Goal: Information Seeking & Learning: Learn about a topic

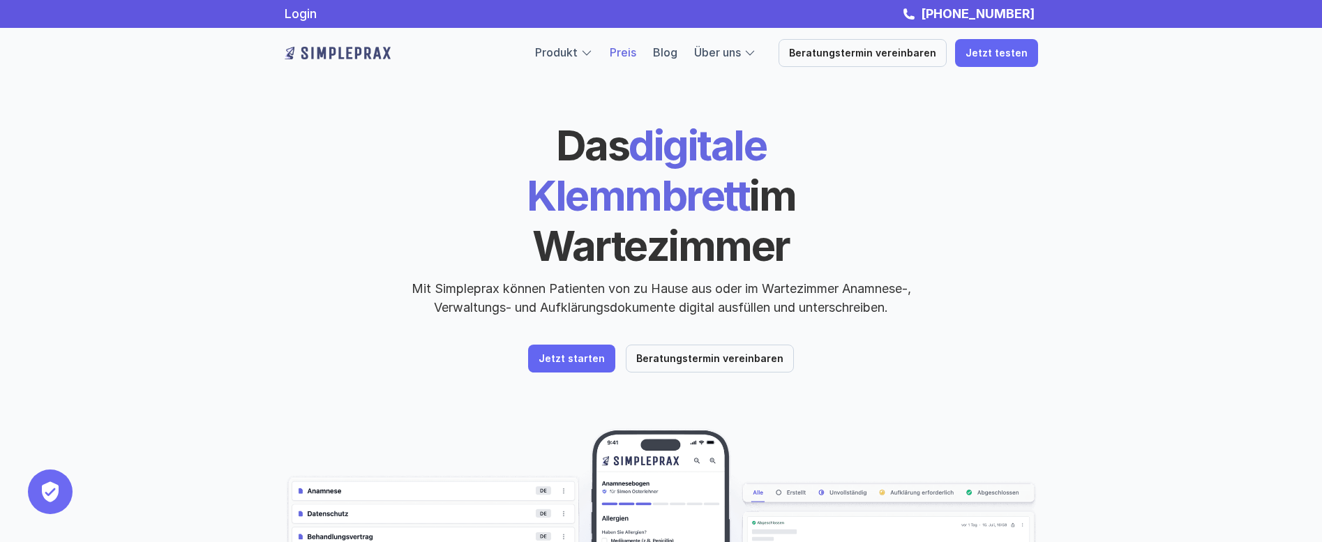
click at [629, 54] on link "Preis" at bounding box center [623, 52] width 27 height 14
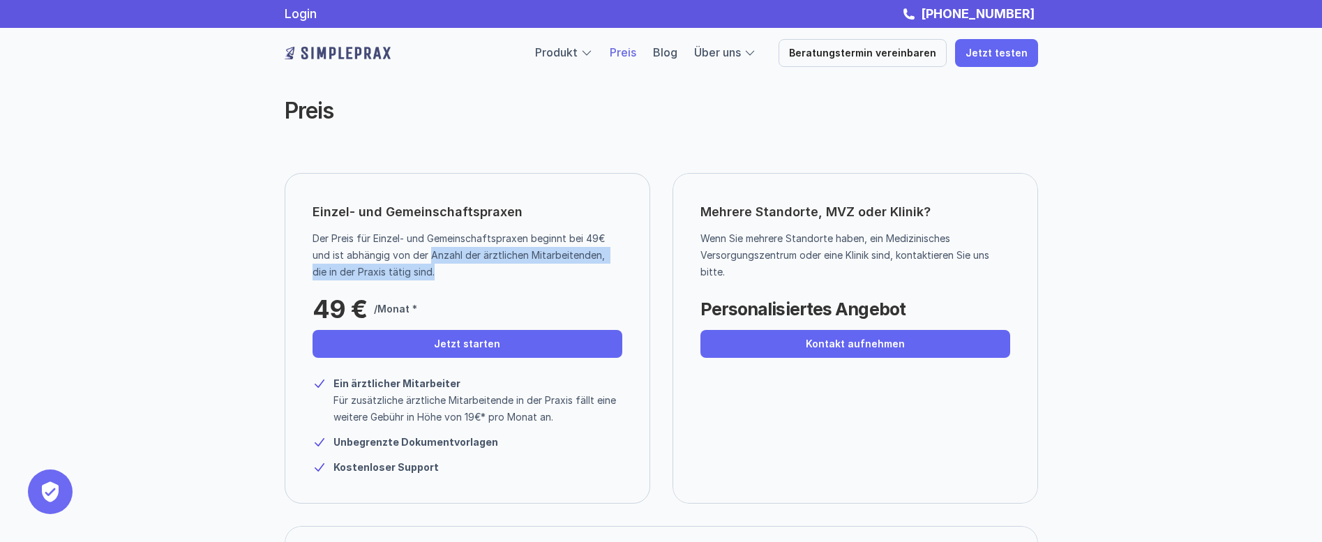
drag, startPoint x: 433, startPoint y: 248, endPoint x: 519, endPoint y: 282, distance: 92.4
click at [519, 282] on div "Einzel- und Gemeinschaftspraxen Der Preis für Einzel- und Gemeinschaftspraxen b…" at bounding box center [468, 338] width 366 height 331
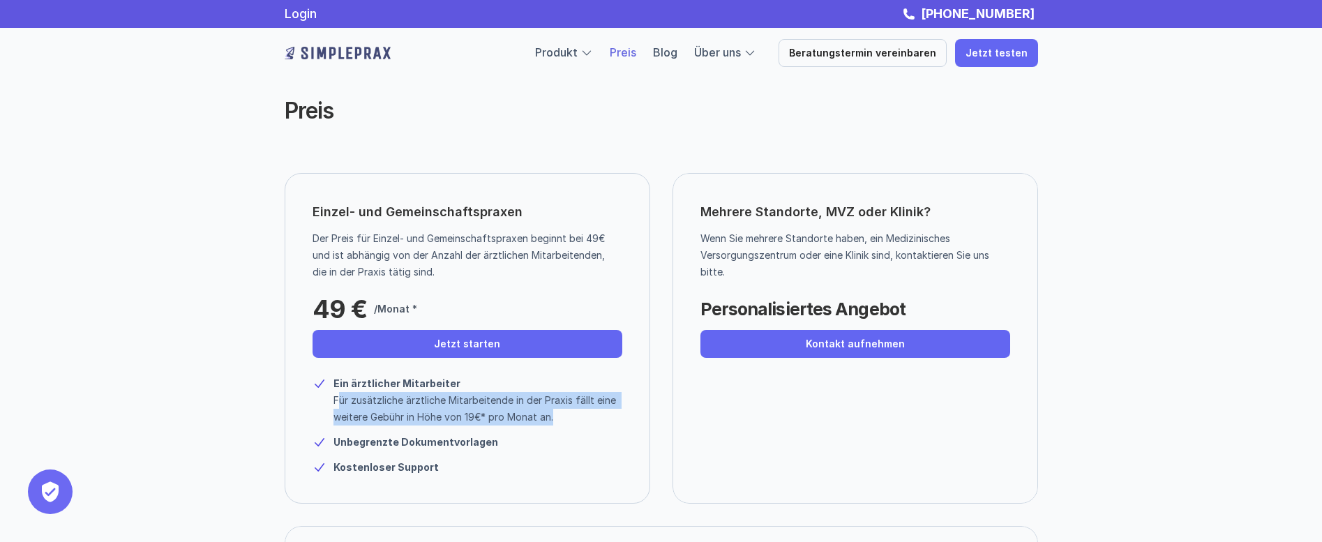
drag, startPoint x: 341, startPoint y: 398, endPoint x: 569, endPoint y: 426, distance: 230.0
click at [569, 426] on div "Ein ärztlicher Mitarbeiter Für zusätzliche ärztliche Mitarbeitende in der Praxi…" at bounding box center [468, 420] width 310 height 111
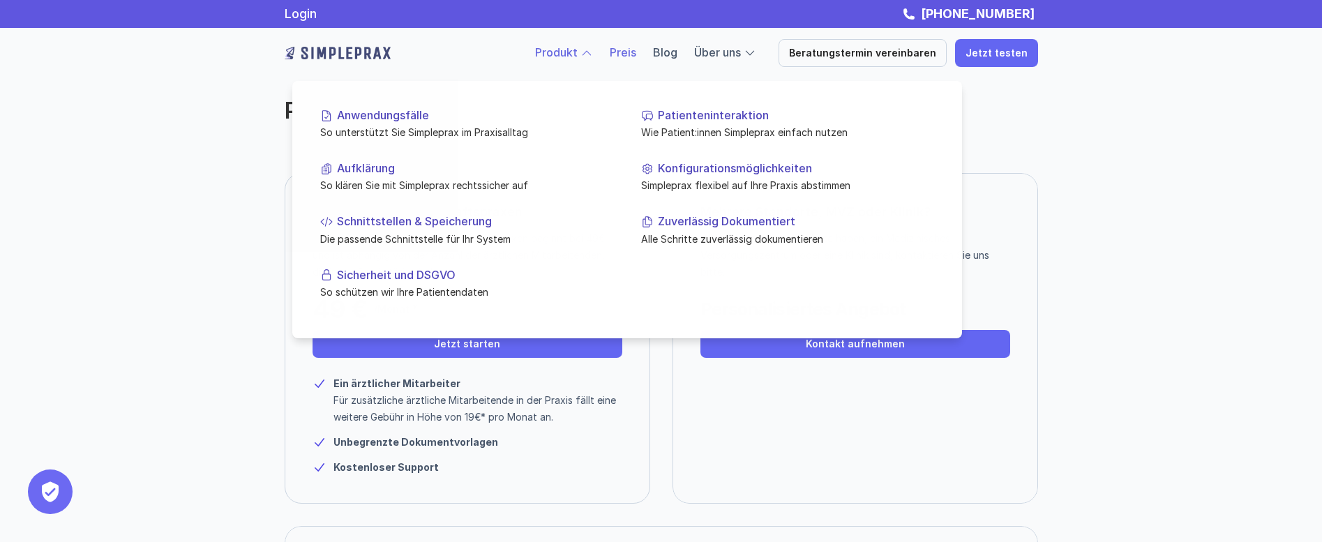
click at [568, 52] on link "Produkt" at bounding box center [556, 52] width 43 height 14
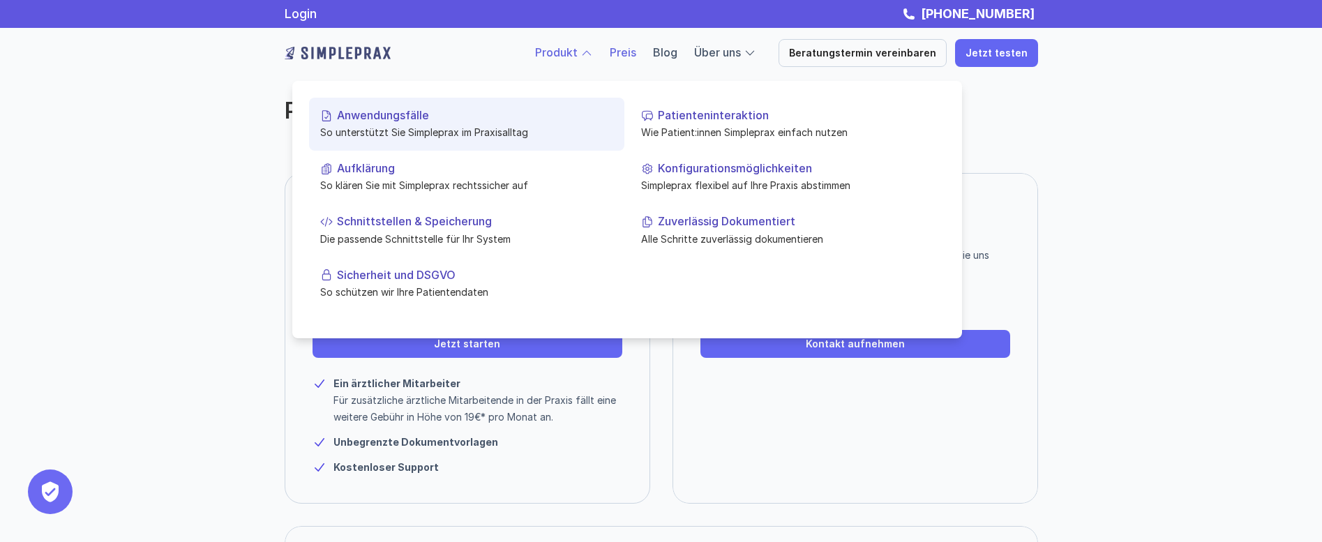
click at [442, 142] on link "Anwendungsfälle So unterstützt Sie Simpleprax im Praxisalltag" at bounding box center [466, 124] width 315 height 53
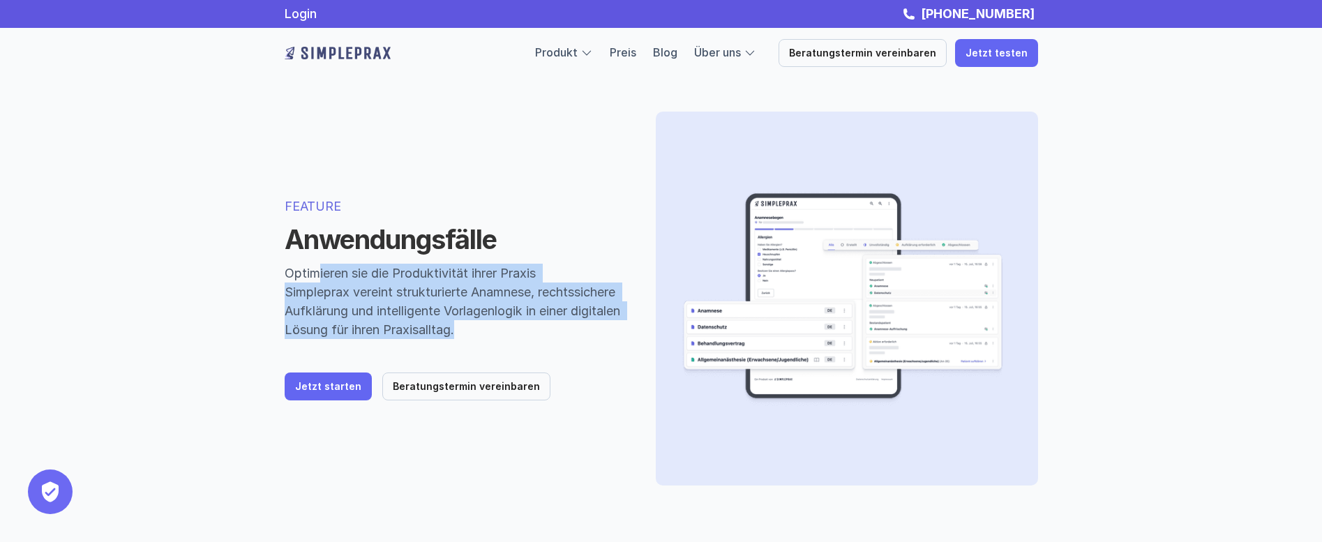
drag, startPoint x: 331, startPoint y: 268, endPoint x: 589, endPoint y: 344, distance: 269.2
click at [589, 344] on div "FEATURE Anwendungsfälle Optimieren sie die Produktivität ihrer Praxis Simplepra…" at bounding box center [454, 299] width 338 height 204
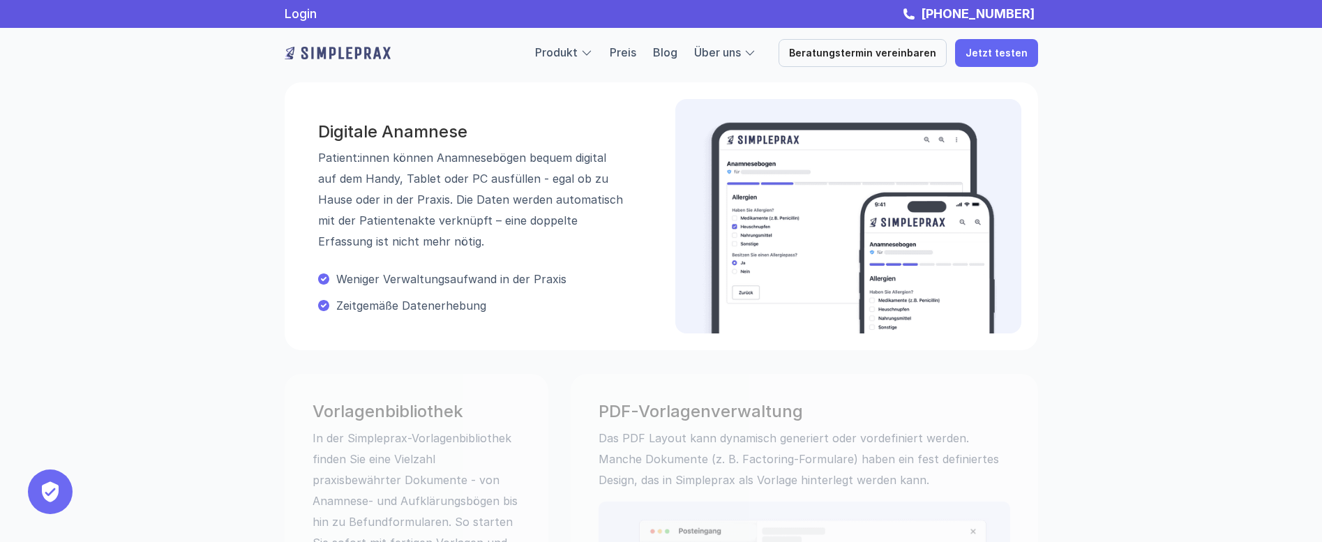
scroll to position [419, 0]
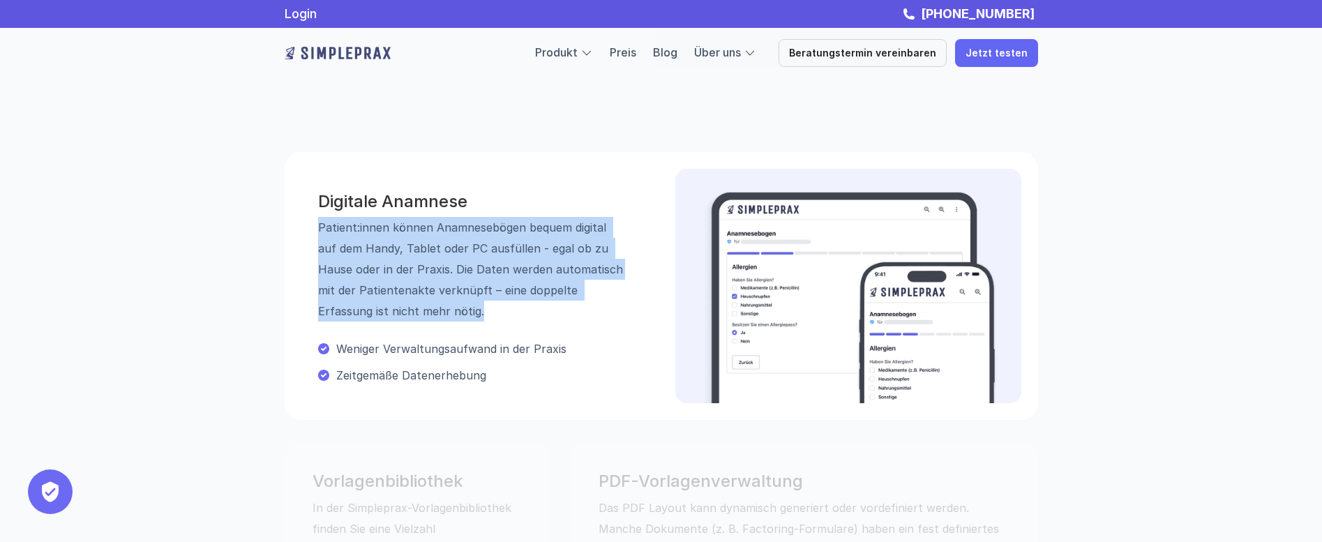
drag, startPoint x: 352, startPoint y: 229, endPoint x: 419, endPoint y: 306, distance: 102.4
click at [419, 306] on p "Patient:innen können Anamnesebögen bequem digital auf dem Handy, Tablet oder PC…" at bounding box center [471, 269] width 307 height 105
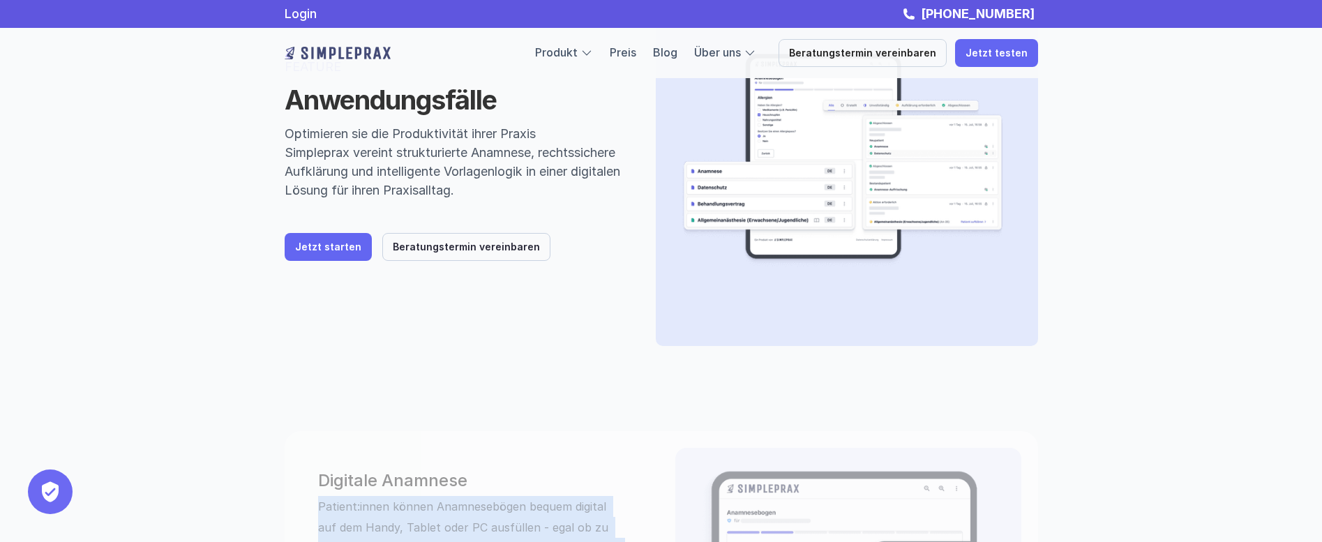
scroll to position [0, 0]
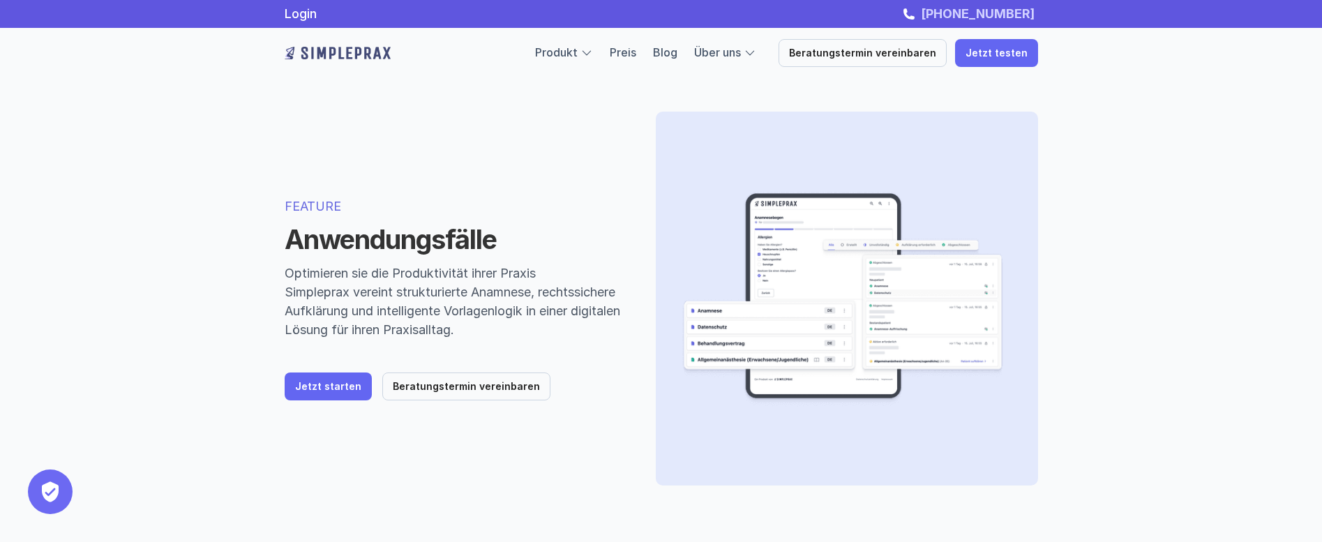
click at [988, 15] on strong "[PHONE_NUMBER]" at bounding box center [978, 13] width 114 height 15
click at [739, 51] on link "Über uns" at bounding box center [717, 52] width 47 height 14
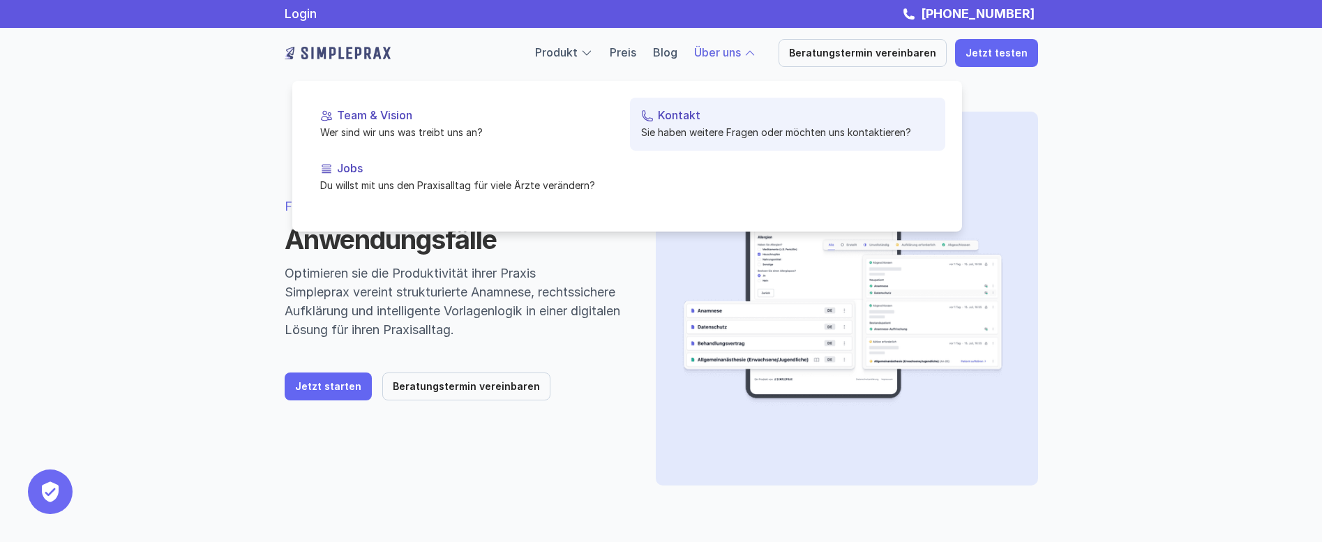
click at [698, 132] on p "Sie haben weitere Fragen oder möchten uns kontaktieren?" at bounding box center [787, 132] width 293 height 15
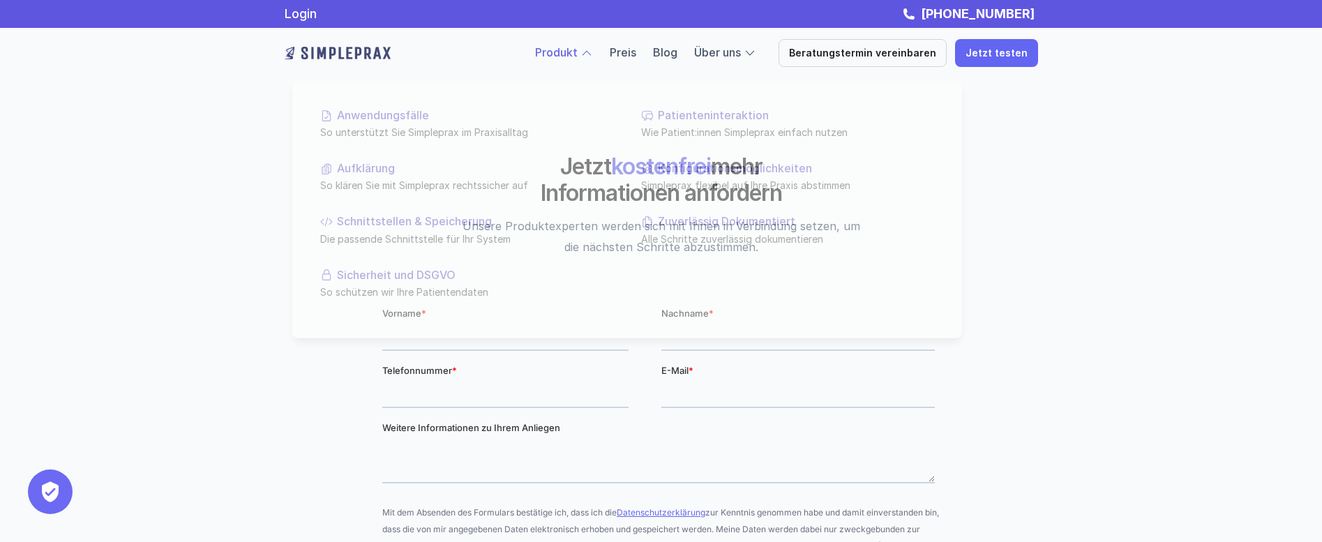
click at [564, 57] on link "Produkt" at bounding box center [556, 52] width 43 height 14
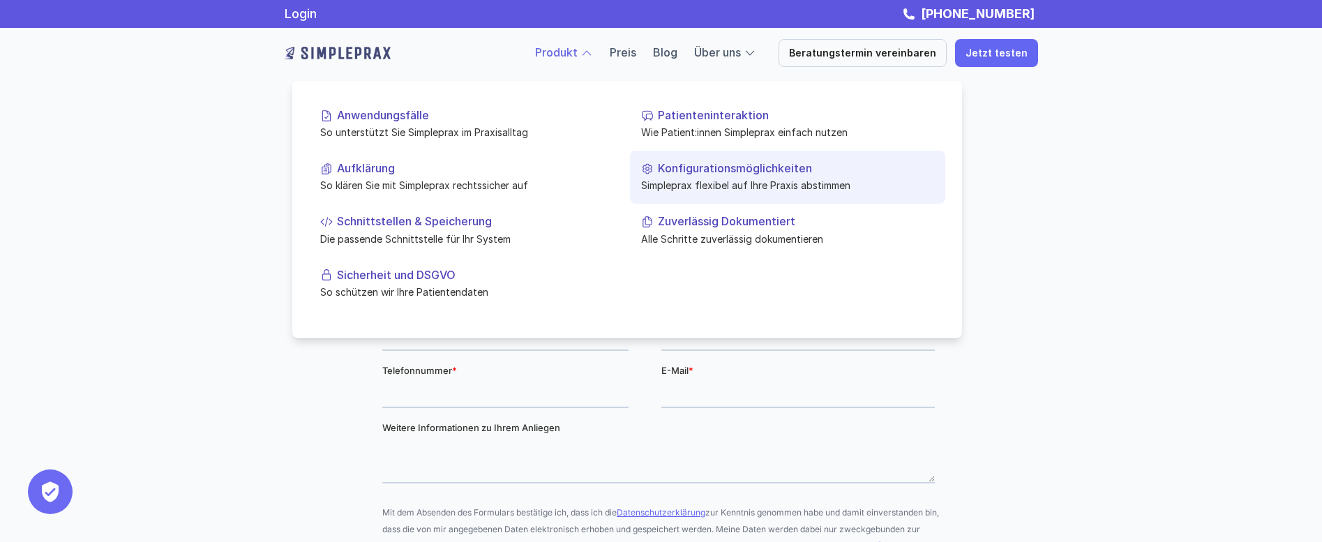
click at [692, 179] on p "Simpleprax flexibel auf Ihre Praxis abstimmen" at bounding box center [787, 185] width 293 height 15
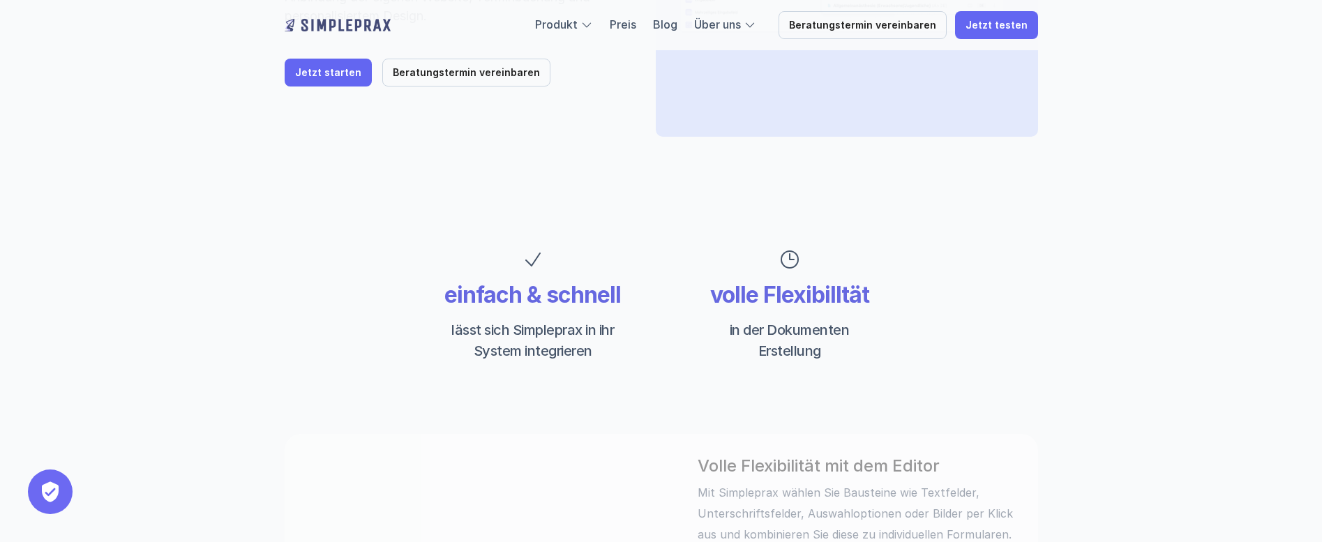
scroll to position [558, 0]
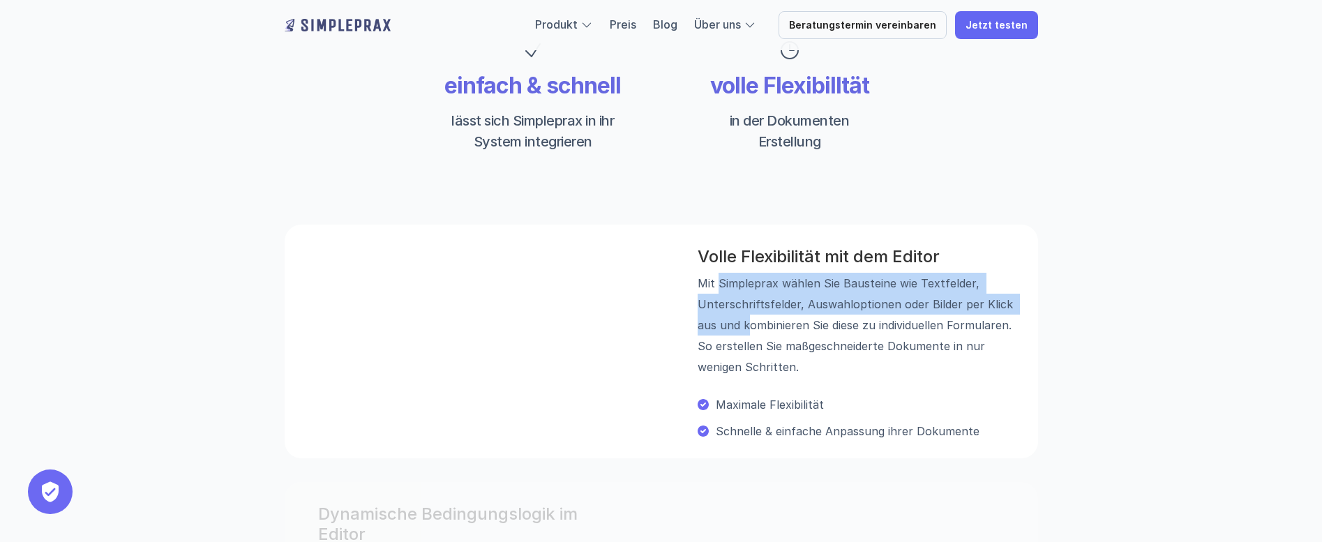
drag, startPoint x: 717, startPoint y: 283, endPoint x: 751, endPoint y: 338, distance: 64.5
click at [751, 338] on p "Mit Simpleprax wählen Sie Bausteine wie Textfelder, Unterschrifts­felder, Auswa…" at bounding box center [859, 325] width 324 height 105
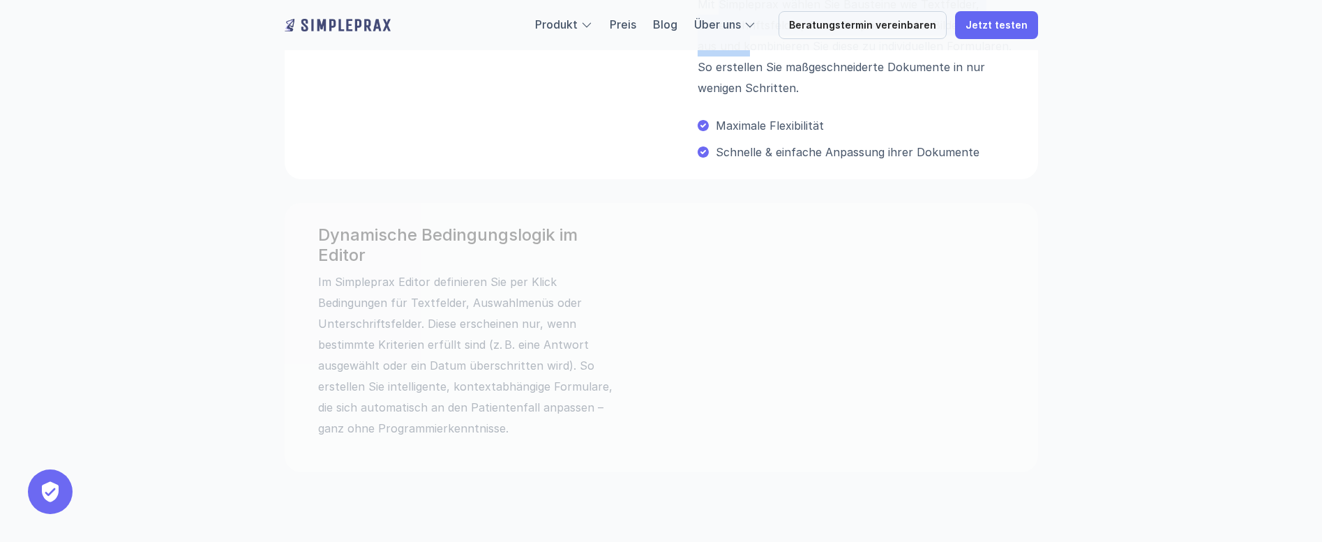
scroll to position [977, 0]
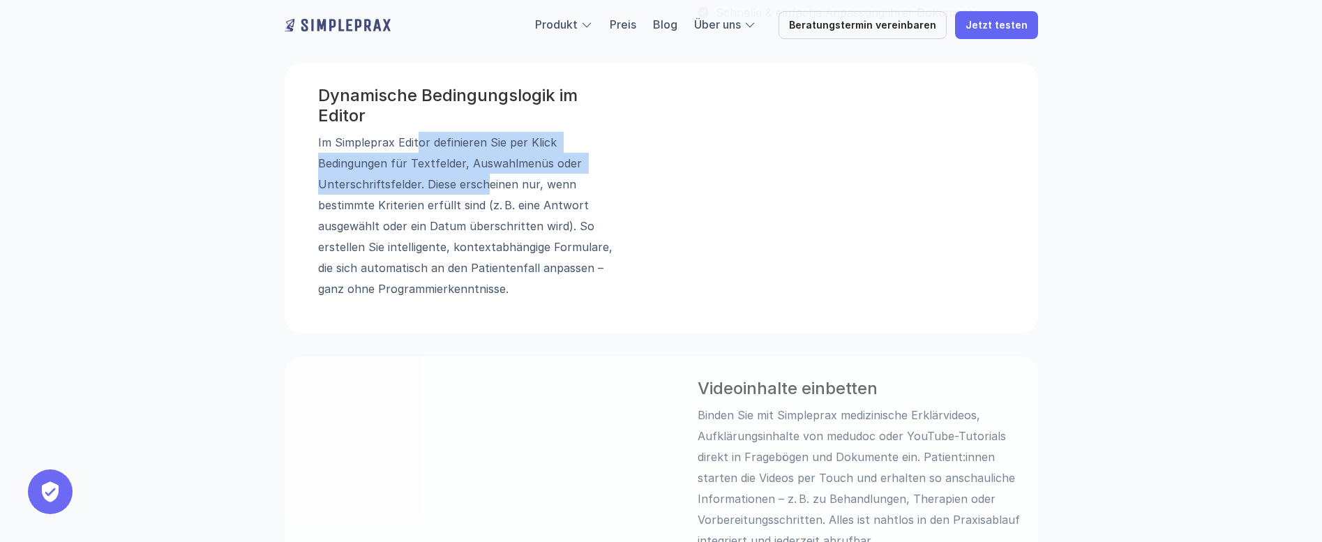
drag, startPoint x: 452, startPoint y: 163, endPoint x: 382, endPoint y: 204, distance: 81.0
click at [382, 204] on p "Im Simpleprax Editor definieren Sie per Klick Bedingungen für Text­felder, Ausw…" at bounding box center [471, 215] width 307 height 167
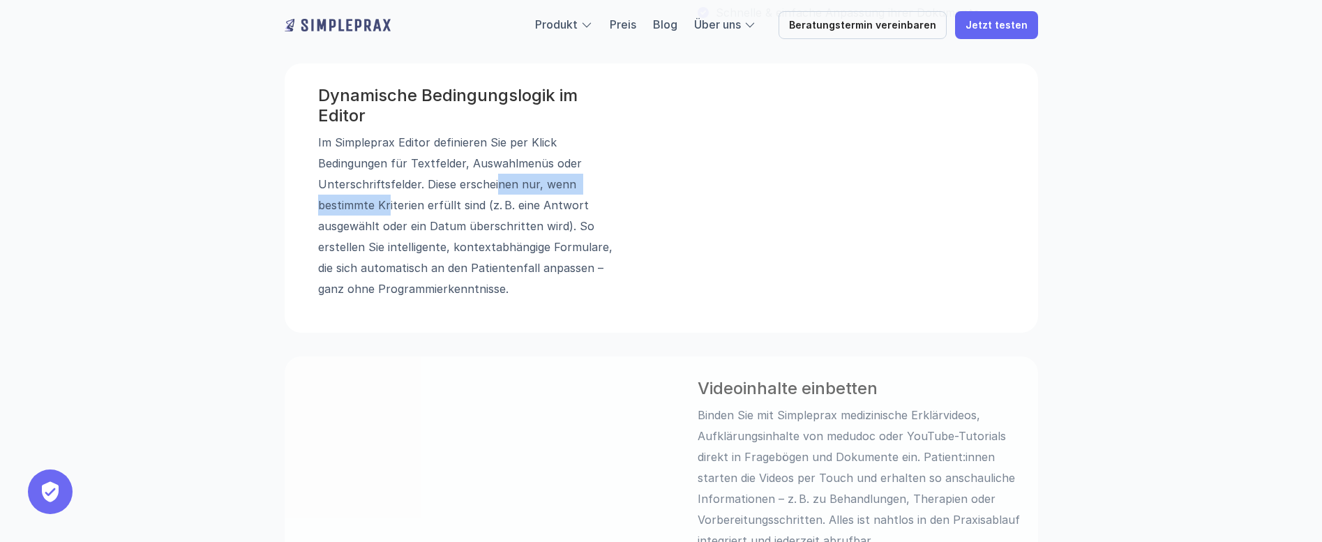
drag, startPoint x: 390, startPoint y: 187, endPoint x: 538, endPoint y: 187, distance: 148.0
click at [538, 187] on p "Im Simpleprax Editor definieren Sie per Klick Bedingungen für Text­felder, Ausw…" at bounding box center [471, 215] width 307 height 167
click at [375, 223] on p "Im Simpleprax Editor definieren Sie per Klick Bedingungen für Text­felder, Ausw…" at bounding box center [471, 215] width 307 height 167
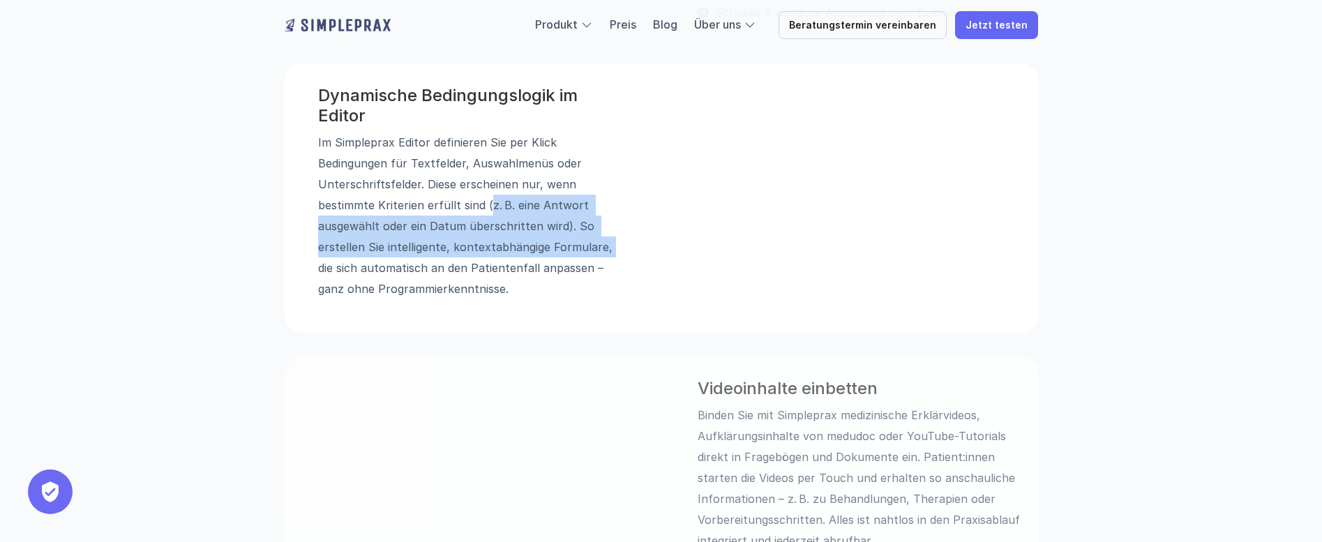
drag, startPoint x: 350, startPoint y: 221, endPoint x: 436, endPoint y: 254, distance: 92.1
click at [436, 254] on p "Im Simpleprax Editor definieren Sie per Klick Bedingungen für Text­felder, Ausw…" at bounding box center [471, 215] width 307 height 167
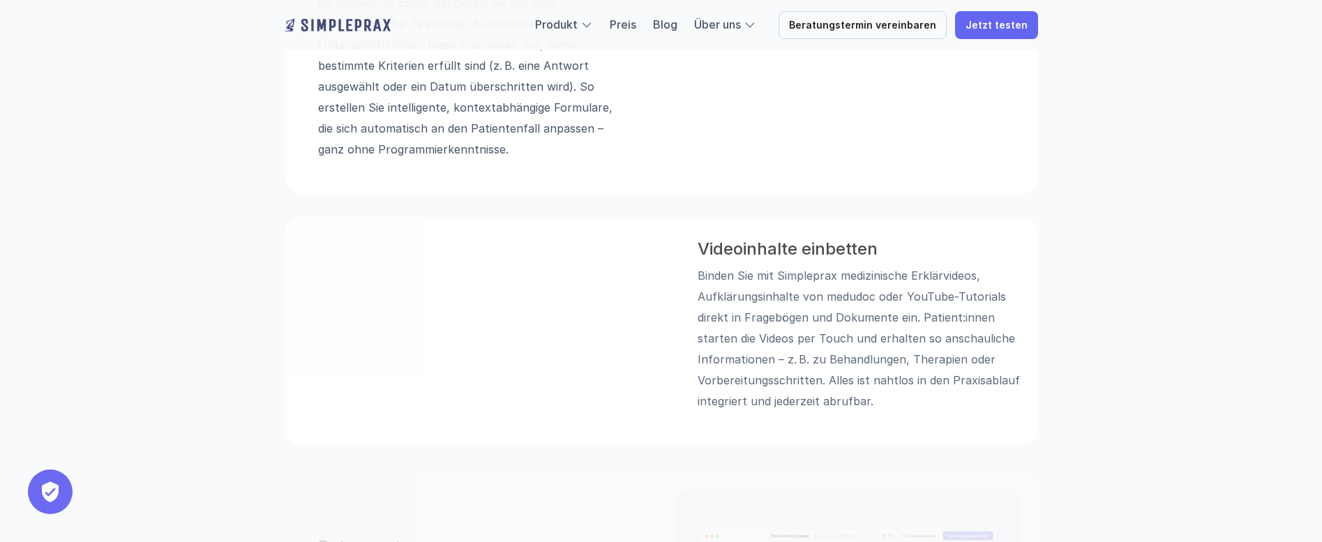
scroll to position [1326, 0]
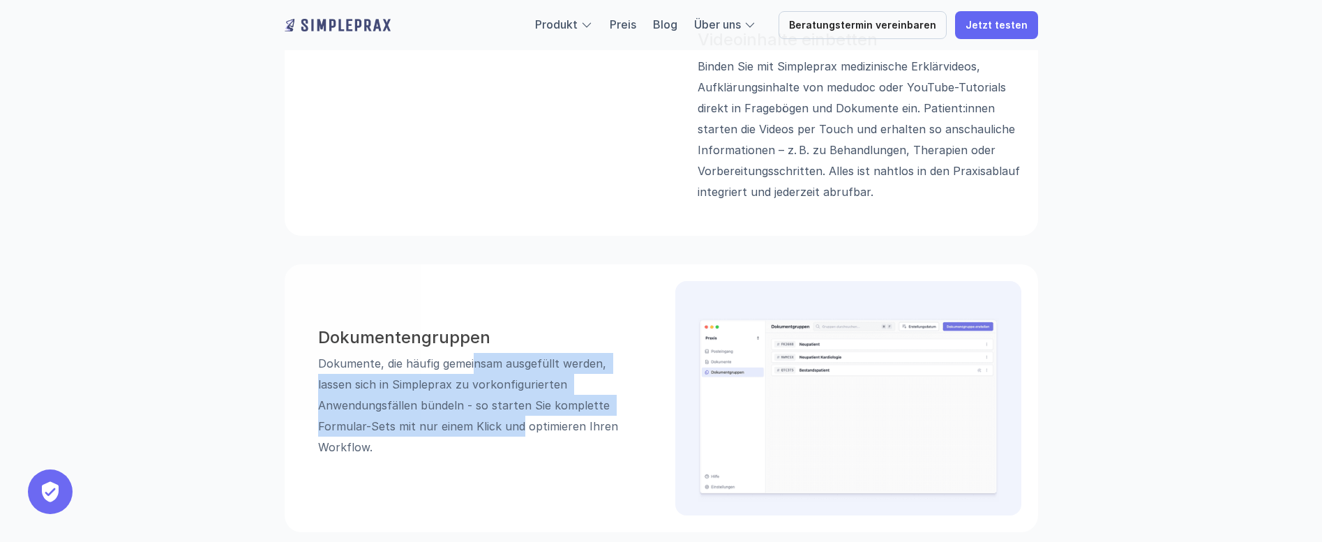
drag, startPoint x: 476, startPoint y: 405, endPoint x: 516, endPoint y: 467, distance: 74.1
click at [516, 459] on p "Dokumente, die häufig gemeinsam ausgefüllt werden, lassen sich in Simpleprax zu…" at bounding box center [471, 406] width 307 height 105
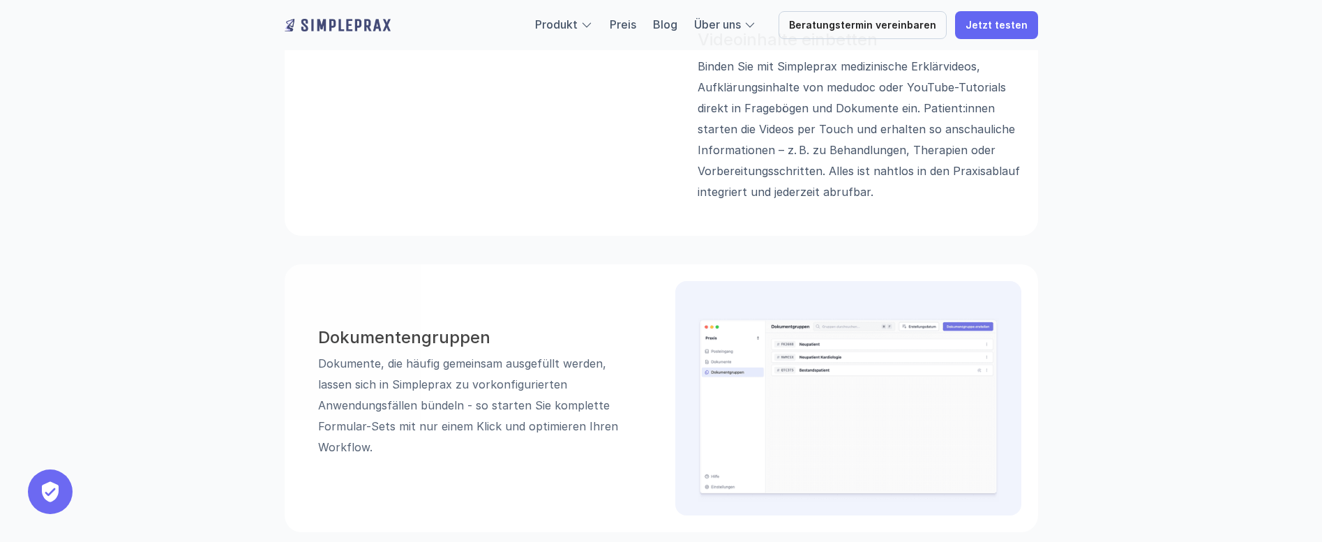
click at [367, 403] on p "Dokumente, die häufig gemeinsam ausgefüllt werden, lassen sich in Simpleprax zu…" at bounding box center [471, 406] width 307 height 105
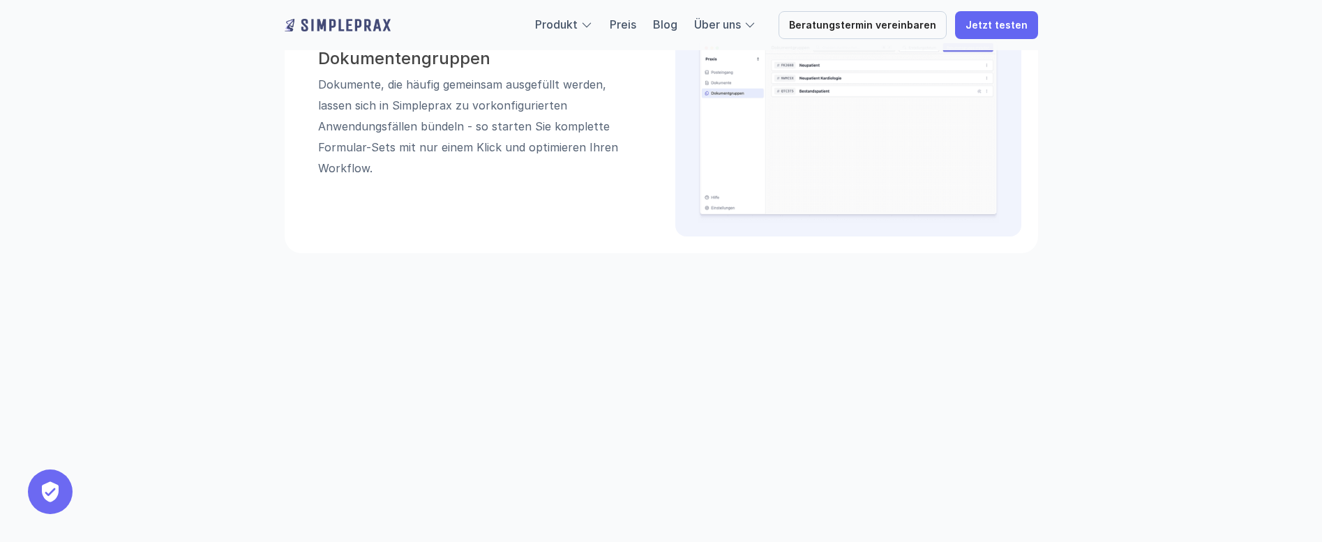
scroll to position [1675, 0]
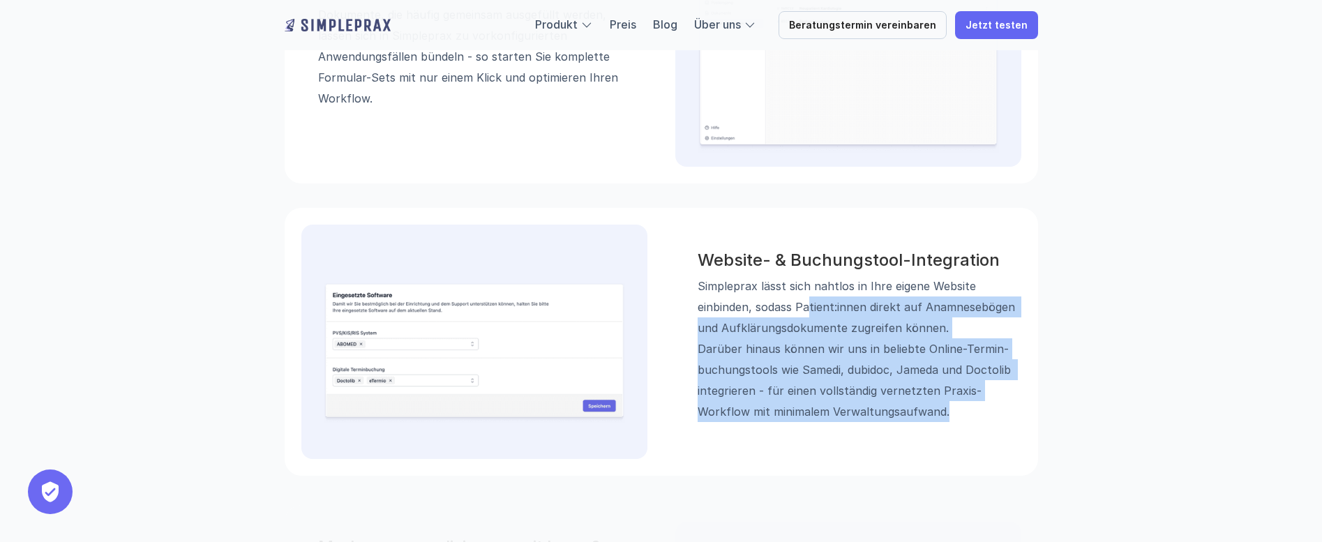
drag, startPoint x: 822, startPoint y: 351, endPoint x: 997, endPoint y: 446, distance: 198.6
click at [997, 422] on p "Simpleprax lässt sich nahtlos in Ihre eigene Website einbinden, sodass Patient:…" at bounding box center [859, 349] width 324 height 147
click at [731, 385] on p "Simpleprax lässt sich nahtlos in Ihre eigene Website einbinden, sodass Patient:…" at bounding box center [859, 349] width 324 height 147
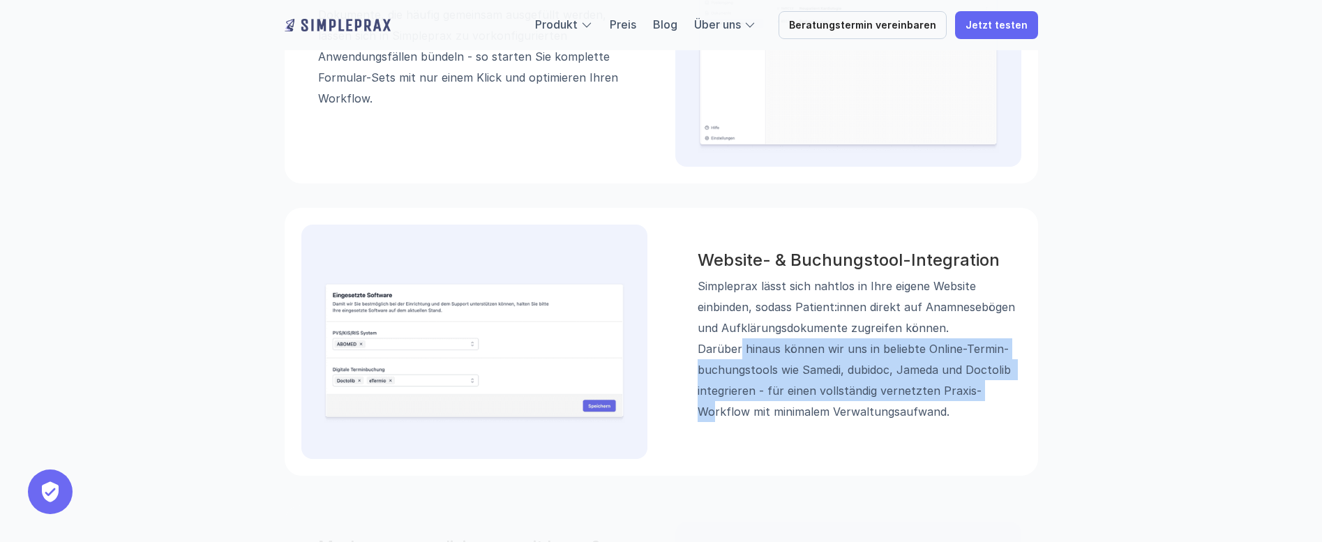
drag, startPoint x: 837, startPoint y: 385, endPoint x: 712, endPoint y: 438, distance: 136.6
click at [712, 422] on p "Simpleprax lässt sich nahtlos in Ihre eigene Website einbinden, sodass Patient:…" at bounding box center [859, 349] width 324 height 147
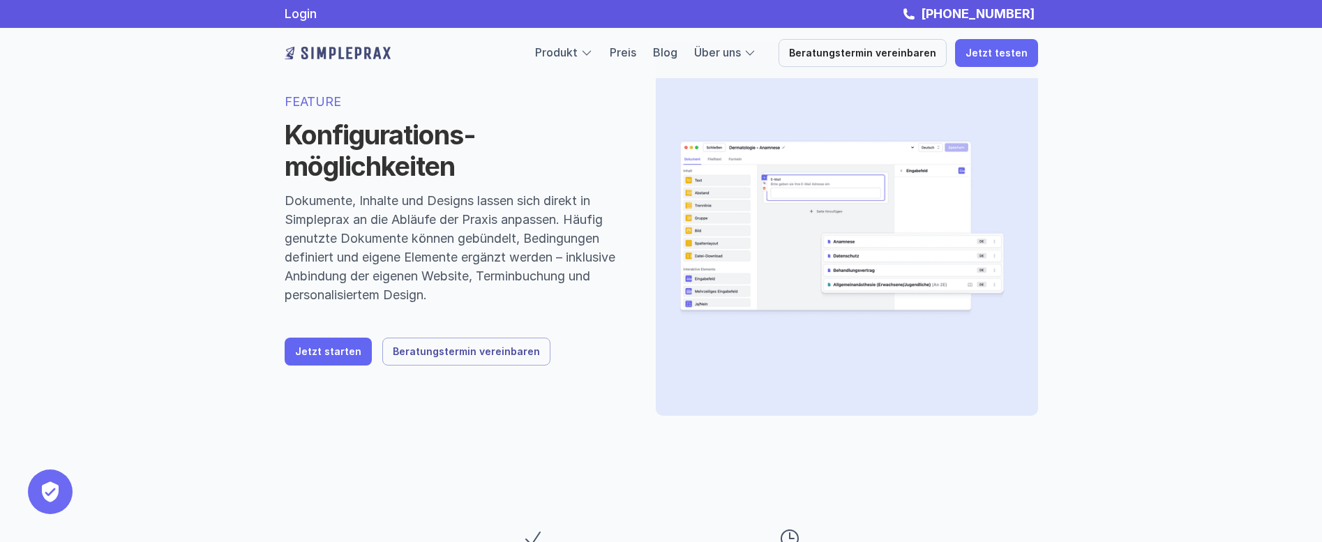
scroll to position [0, 0]
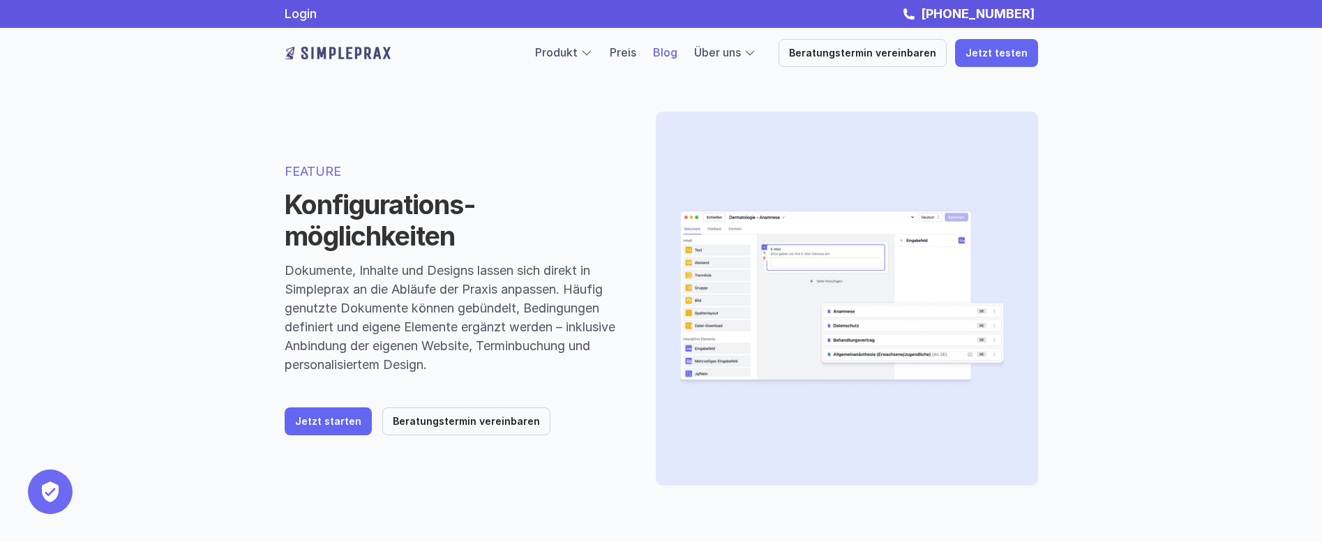
click at [678, 54] on link "Blog" at bounding box center [665, 52] width 24 height 14
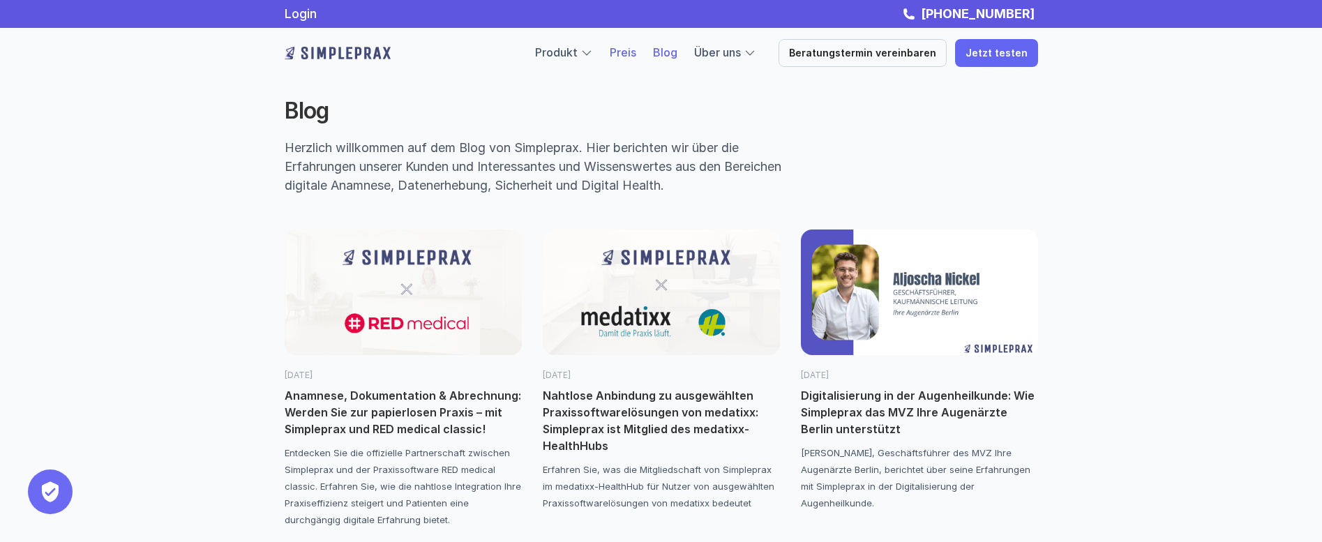
click at [636, 59] on link "Preis" at bounding box center [623, 52] width 27 height 14
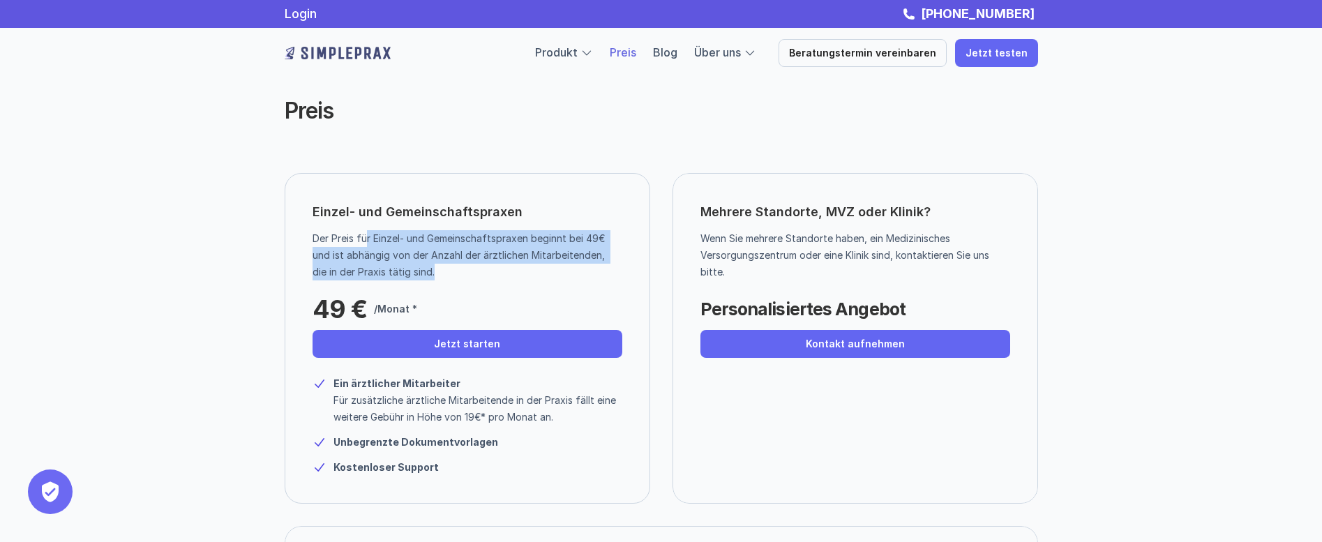
drag, startPoint x: 388, startPoint y: 242, endPoint x: 471, endPoint y: 274, distance: 89.0
click at [471, 274] on p "Der Preis für Einzel- und Gemeinschaftspraxen beginnt bei 49€ und ist abhängig …" at bounding box center [462, 255] width 299 height 50
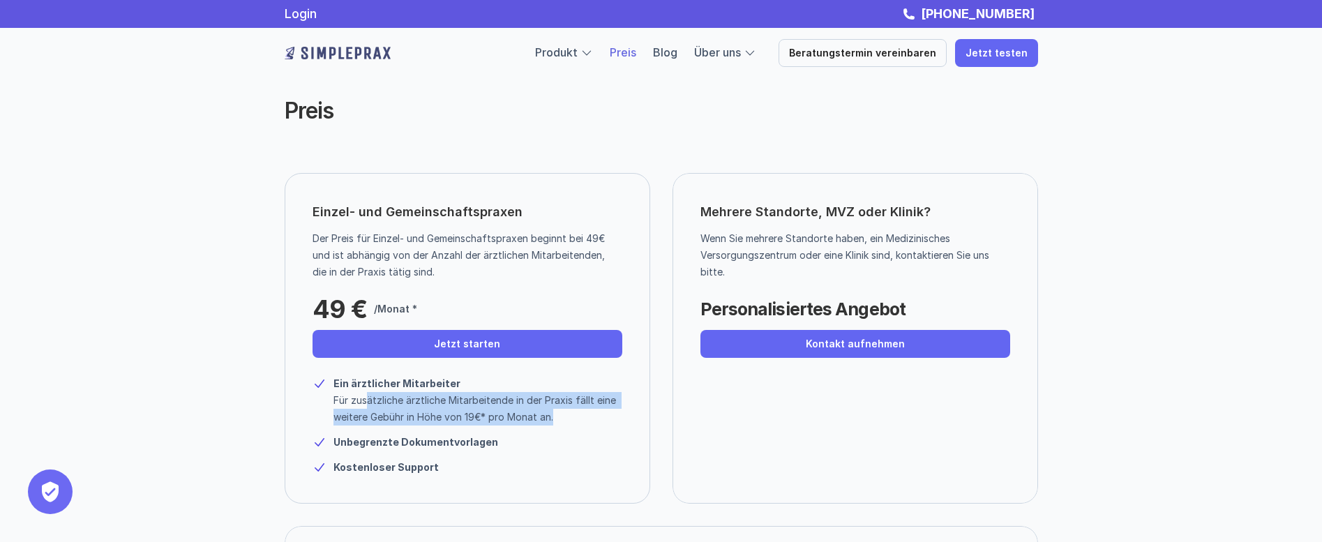
drag, startPoint x: 367, startPoint y: 406, endPoint x: 606, endPoint y: 417, distance: 239.6
click at [606, 417] on p "Für zusätzliche ärztliche Mitarbeitende in der Praxis fällt eine weitere Gebühr…" at bounding box center [478, 408] width 289 height 33
drag, startPoint x: 576, startPoint y: 417, endPoint x: 334, endPoint y: 383, distance: 244.5
click at [334, 383] on div "Ein ärztlicher Mitarbeiter Für zusätzliche ärztliche Mitarbeitende in der Praxi…" at bounding box center [478, 400] width 289 height 50
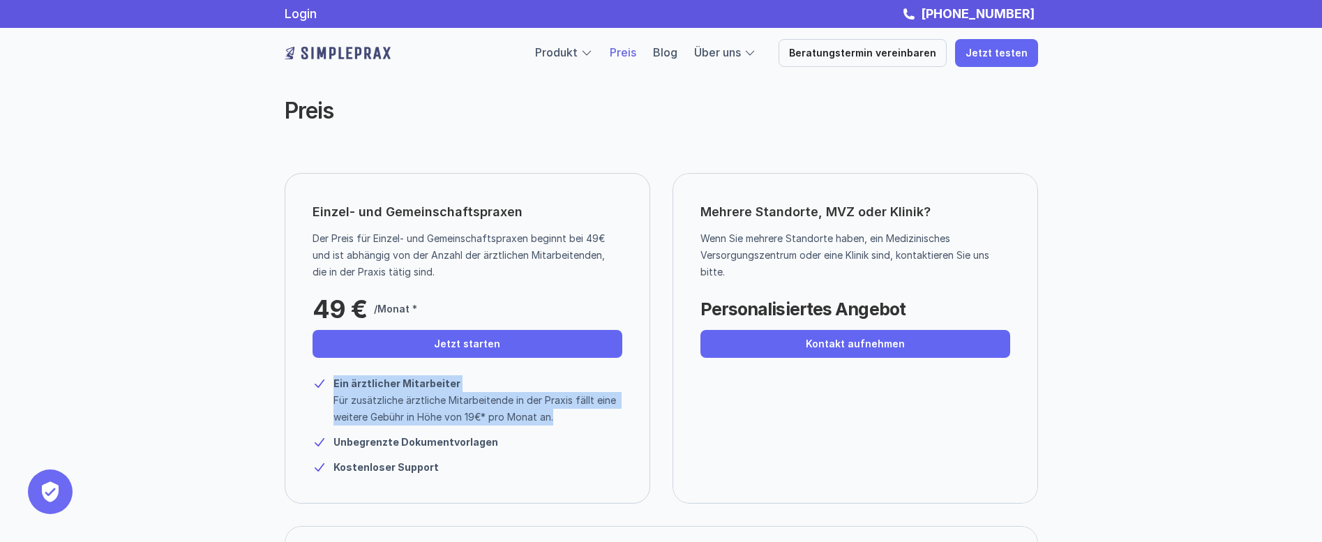
click at [334, 383] on strong "Ein ärztlicher Mitarbeiter" at bounding box center [397, 384] width 127 height 12
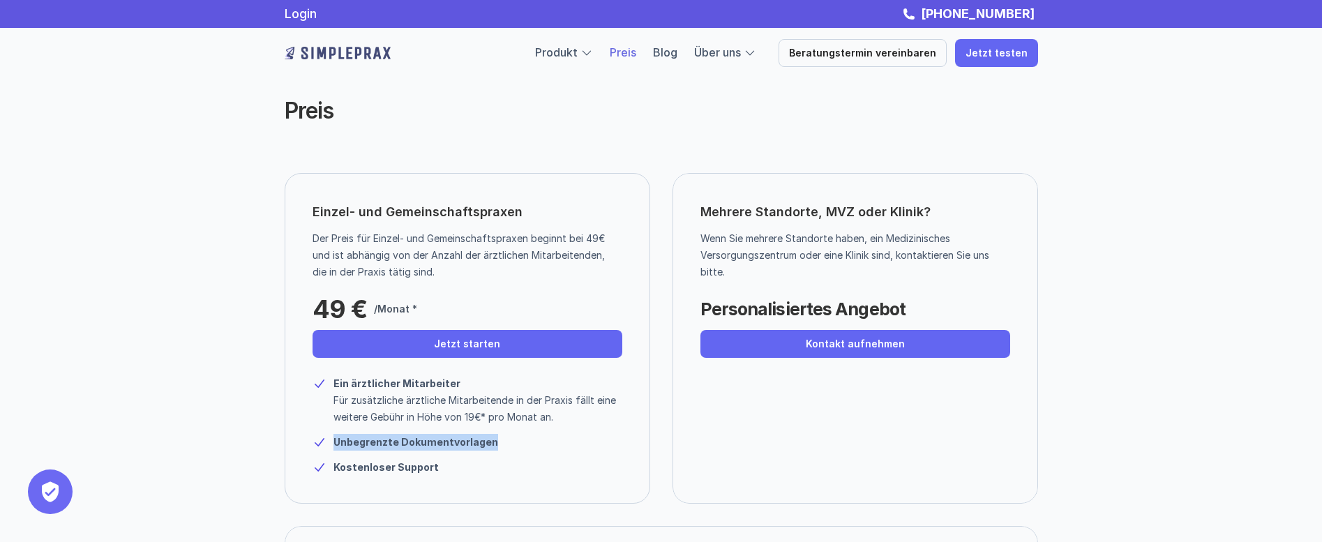
drag, startPoint x: 514, startPoint y: 442, endPoint x: 336, endPoint y: 440, distance: 178.0
click at [336, 440] on p "Unbegrenzte Dokumentvorlagen" at bounding box center [429, 442] width 191 height 17
click at [456, 467] on p "Kostenloser Support" at bounding box center [429, 467] width 191 height 17
drag, startPoint x: 406, startPoint y: 463, endPoint x: 263, endPoint y: 449, distance: 143.7
click at [263, 449] on div "Einzel- und Gemeinschaftspraxen Der Preis für Einzel- und Gemeinschaftspraxen b…" at bounding box center [661, 441] width 837 height 537
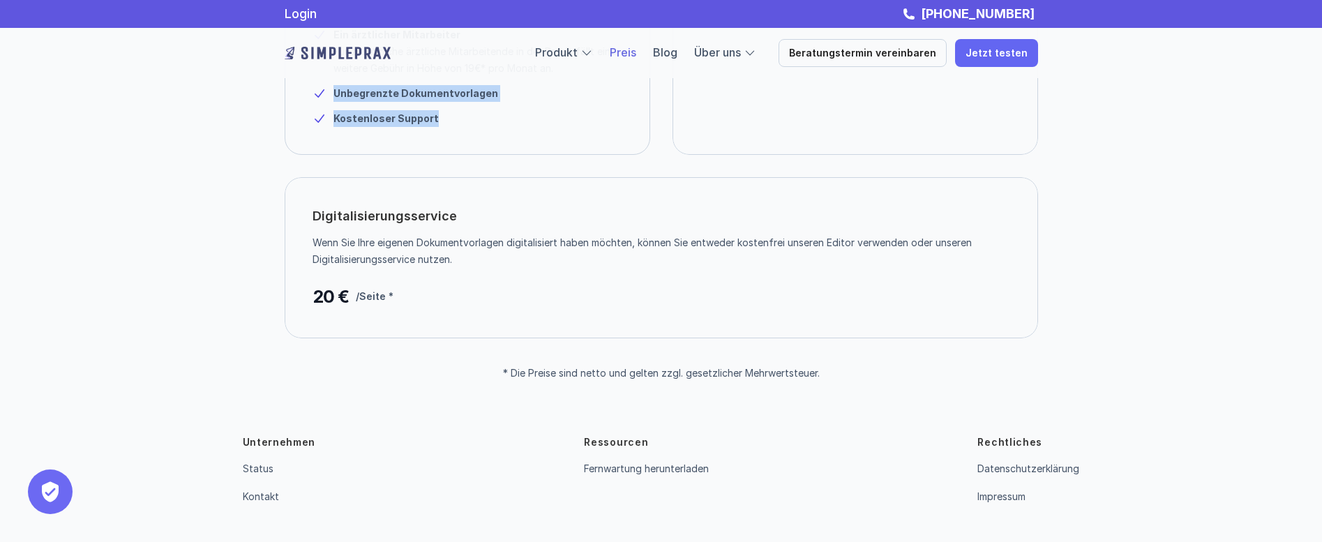
scroll to position [387, 0]
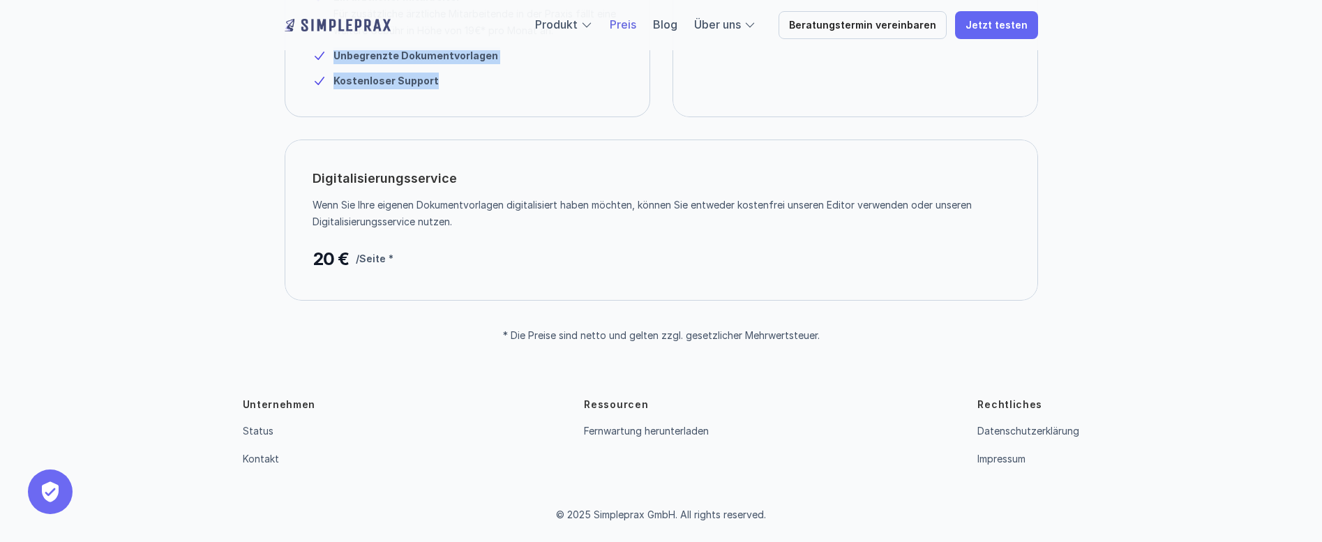
drag, startPoint x: 442, startPoint y: 206, endPoint x: 715, endPoint y: 231, distance: 274.0
click at [715, 231] on div "Wenn Sie Ihre eigenen Dokumentvorlagen digitalisiert haben möchten, können Sie …" at bounding box center [662, 214] width 698 height 34
click at [713, 232] on div "Digitalisierungsservice Wenn Sie Ihre eigenen Dokumentvorlagen digitalisiert ha…" at bounding box center [662, 220] width 754 height 161
drag, startPoint x: 468, startPoint y: 226, endPoint x: 299, endPoint y: 207, distance: 169.3
click at [299, 207] on div "Digitalisierungsservice Wenn Sie Ihre eigenen Dokumentvorlagen digitalisiert ha…" at bounding box center [662, 220] width 754 height 161
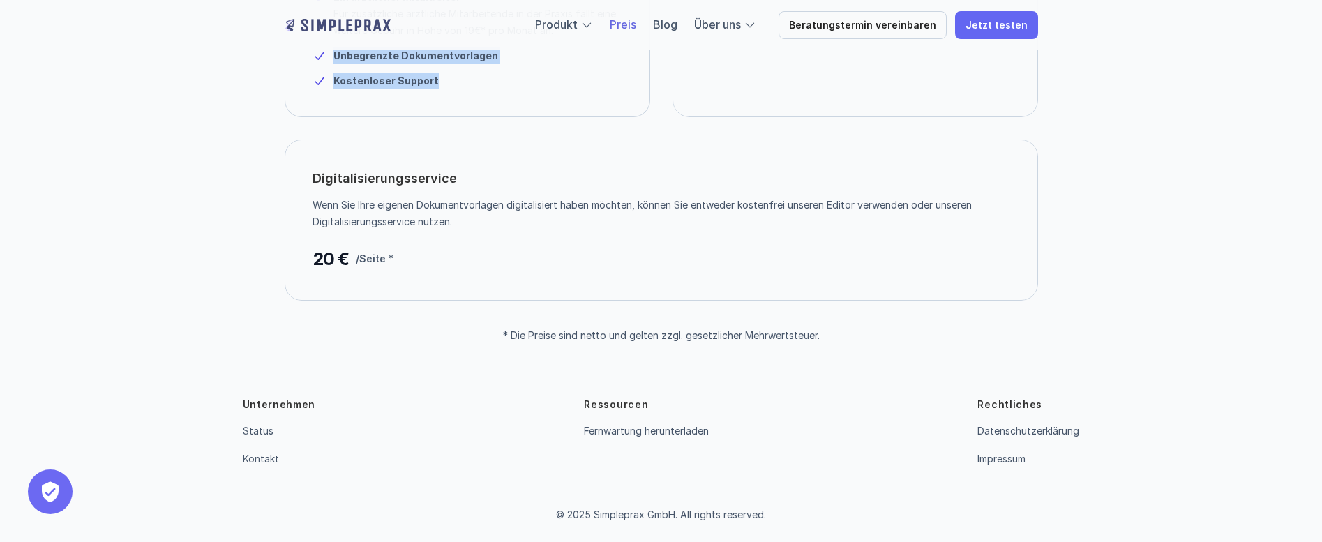
click at [440, 200] on p "Wenn Sie Ihre eigenen Dokumentvorlagen digitalisiert haben möchten, können Sie …" at bounding box center [656, 213] width 687 height 33
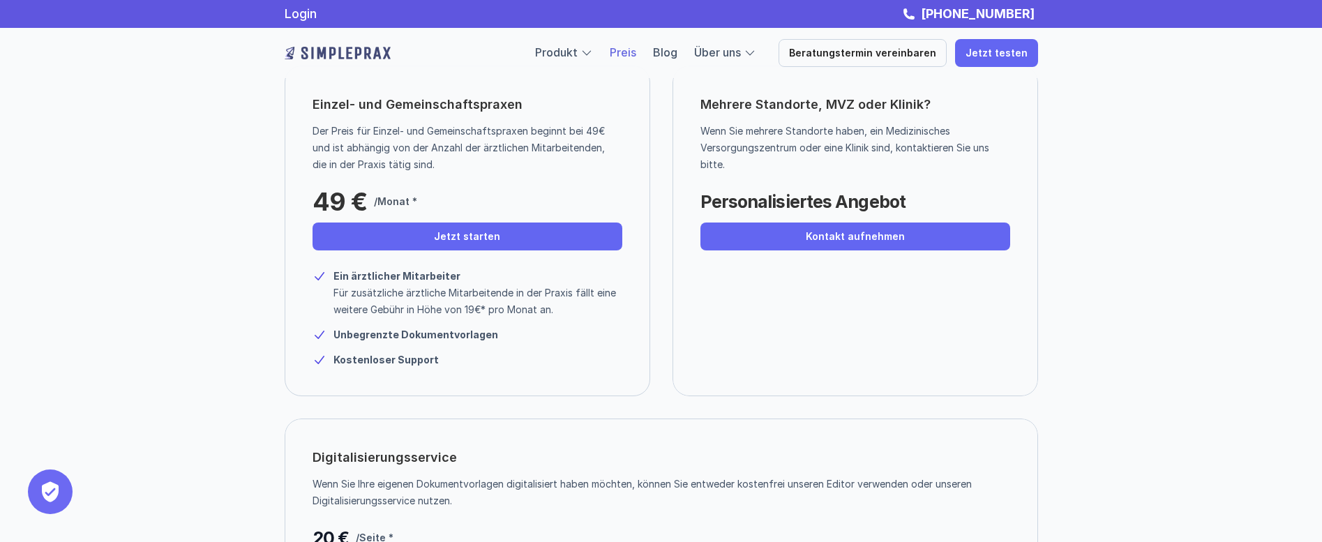
scroll to position [0, 0]
